Goal: Information Seeking & Learning: Learn about a topic

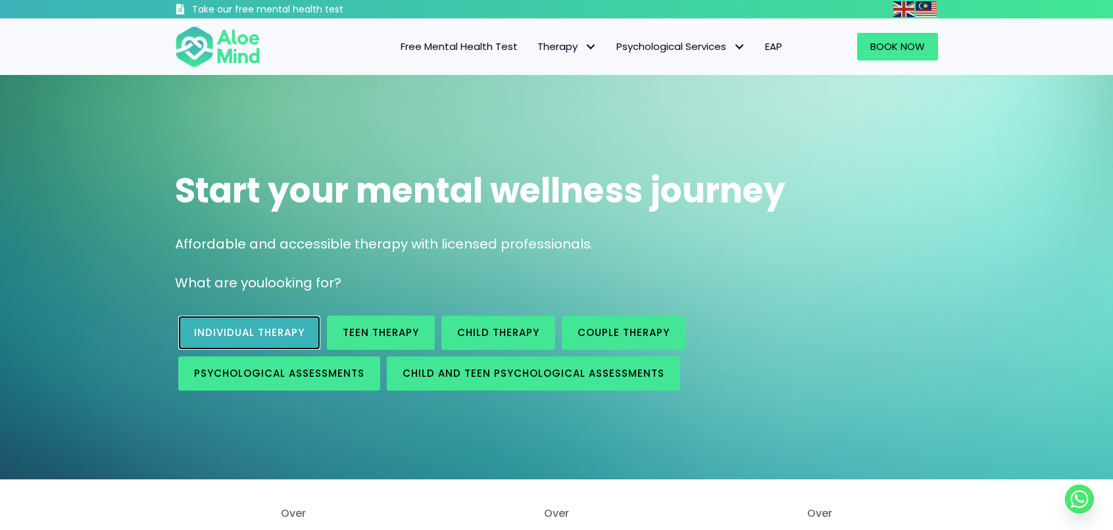
click at [274, 324] on link "Individual therapy" at bounding box center [249, 333] width 142 height 34
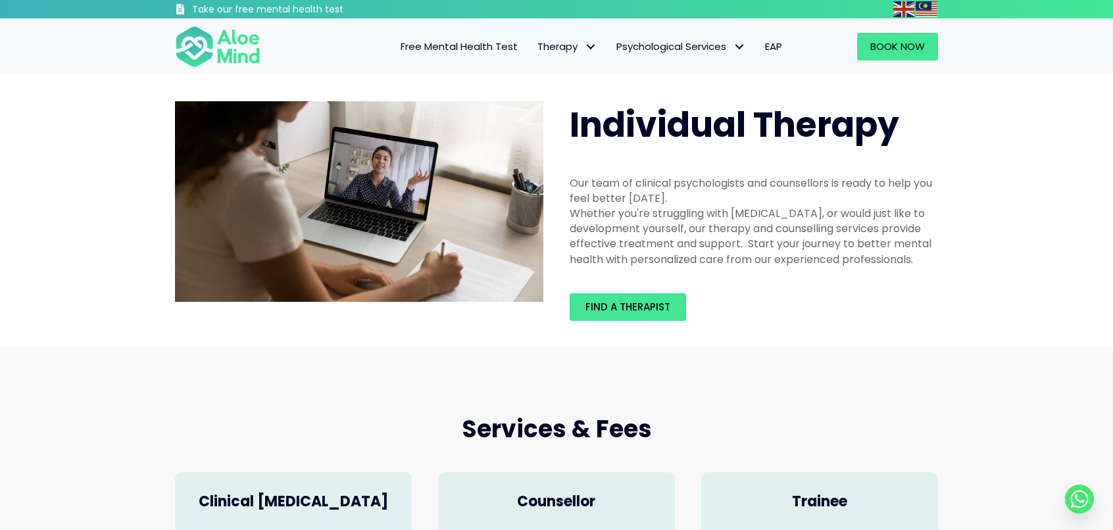
click at [493, 49] on span "Free Mental Health Test" at bounding box center [459, 46] width 117 height 14
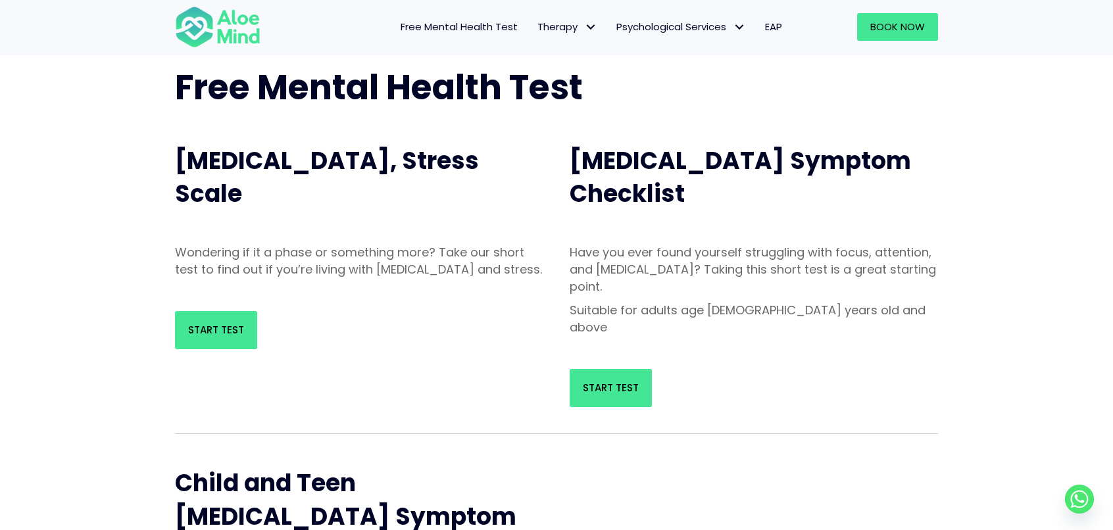
scroll to position [66, 0]
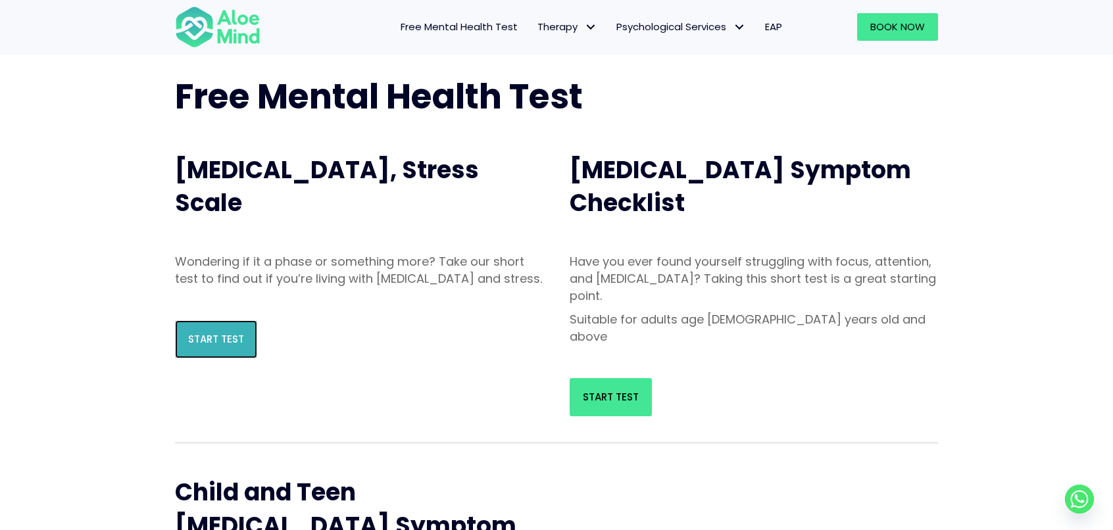
click at [225, 346] on span "Start Test" at bounding box center [216, 339] width 56 height 14
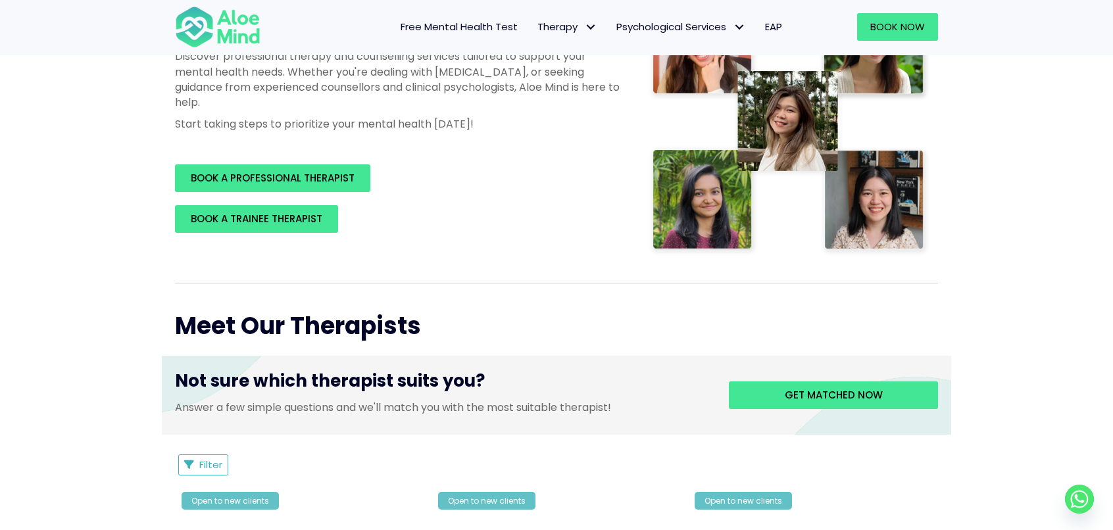
scroll to position [263, 0]
